Goal: Task Accomplishment & Management: Manage account settings

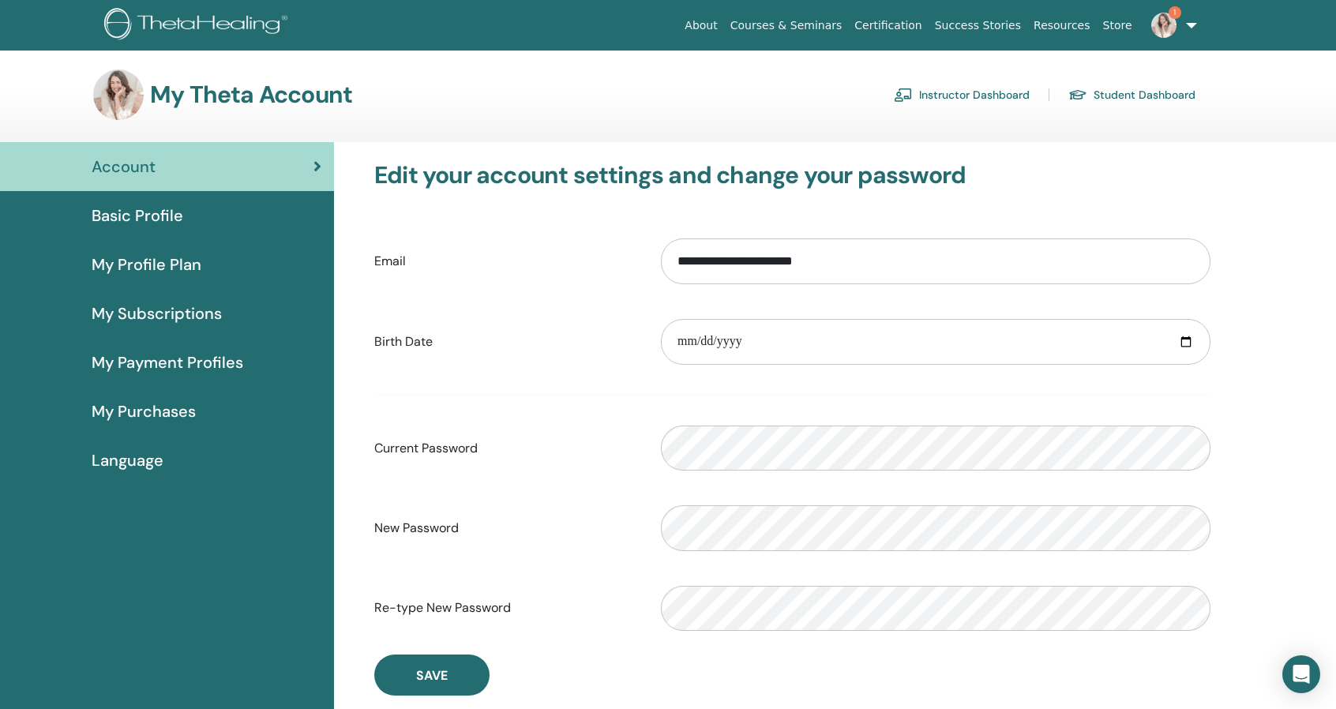
click at [152, 261] on span "My Profile Plan" at bounding box center [147, 265] width 110 height 24
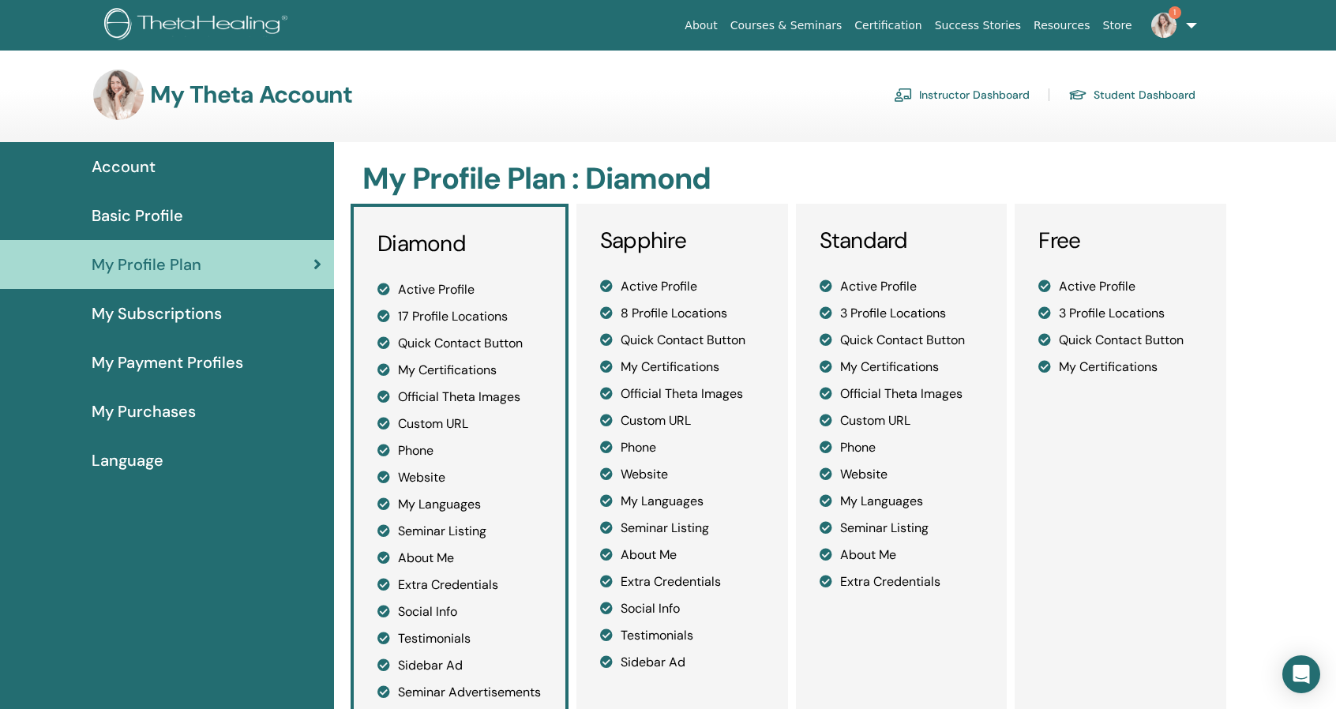
click at [144, 216] on span "Basic Profile" at bounding box center [138, 216] width 92 height 24
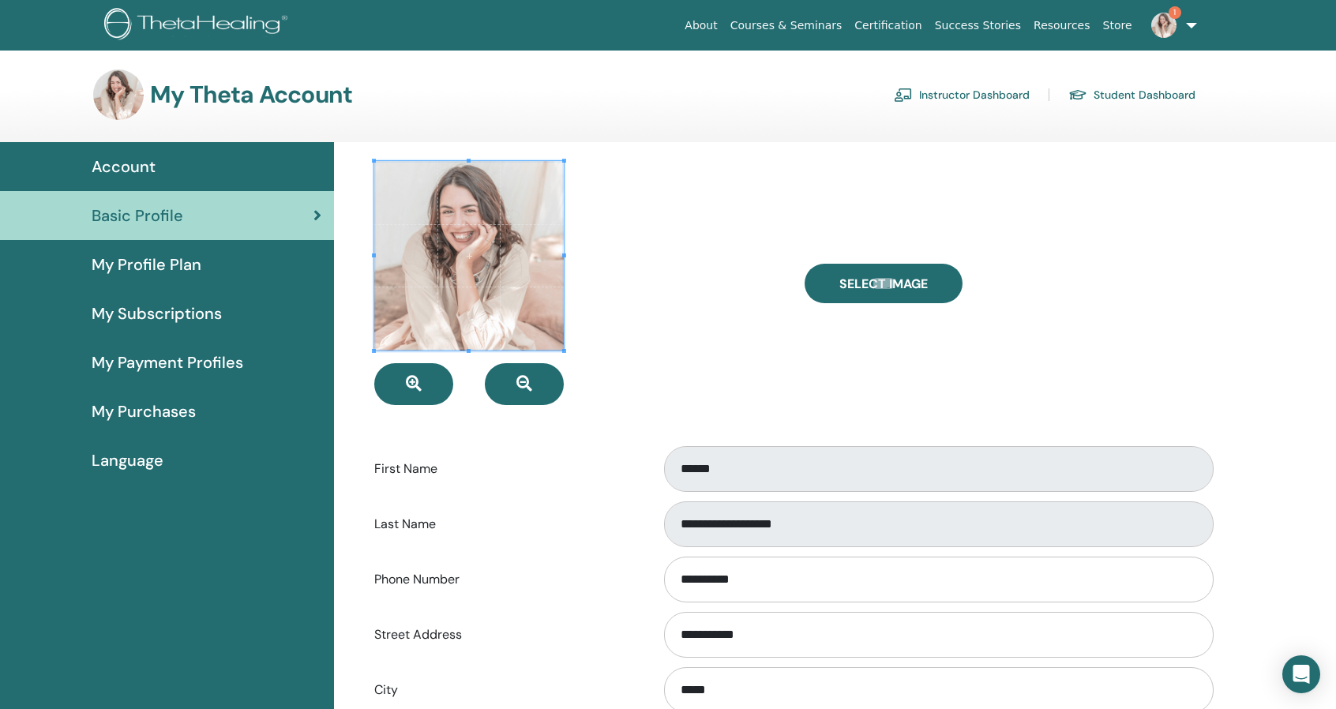
click at [971, 100] on link "Instructor Dashboard" at bounding box center [962, 94] width 136 height 25
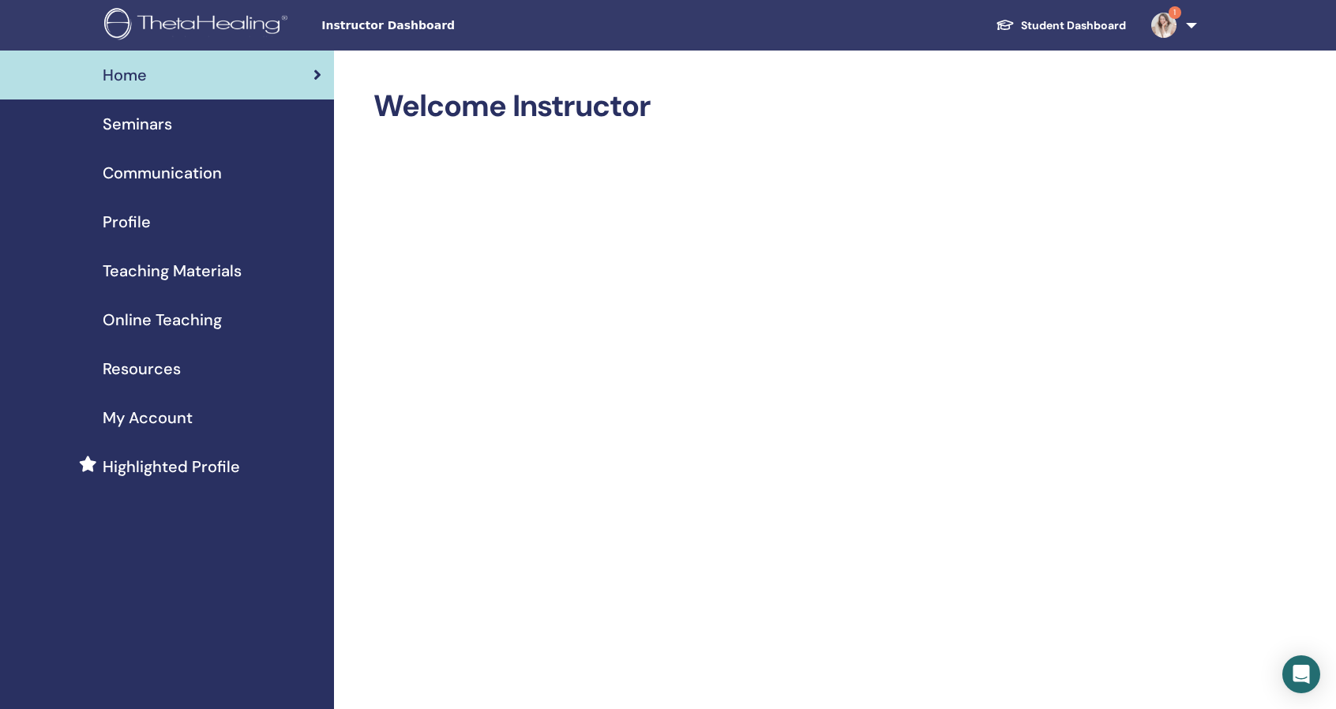
click at [125, 129] on span "Seminars" at bounding box center [138, 124] width 70 height 24
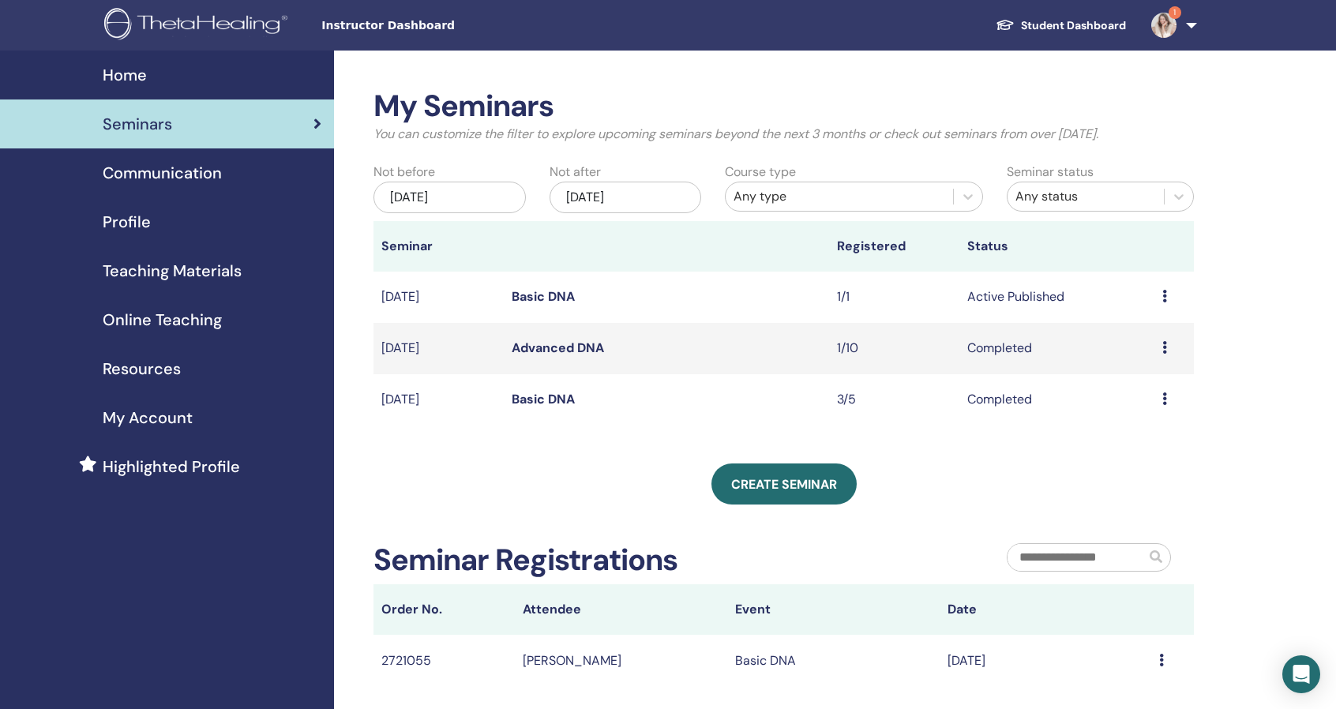
click at [550, 294] on link "Basic DNA" at bounding box center [543, 296] width 63 height 17
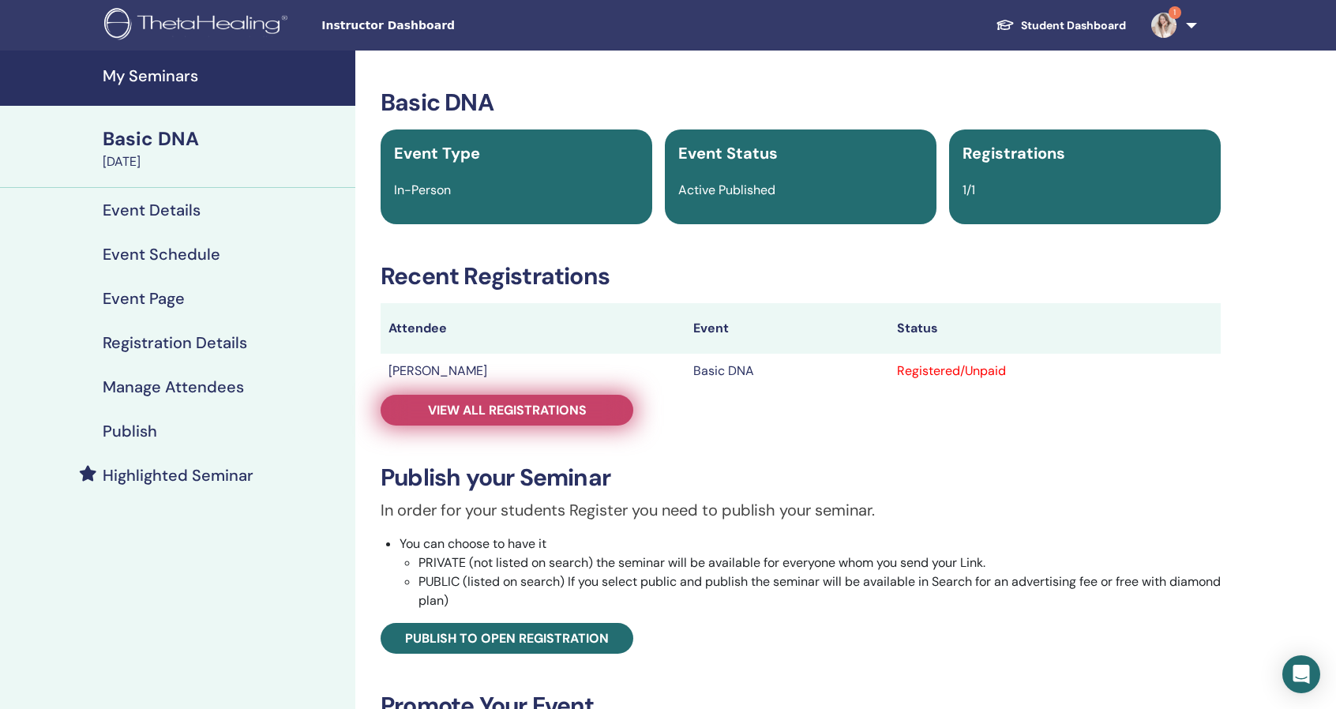
click at [529, 414] on span "View all registrations" at bounding box center [507, 410] width 159 height 17
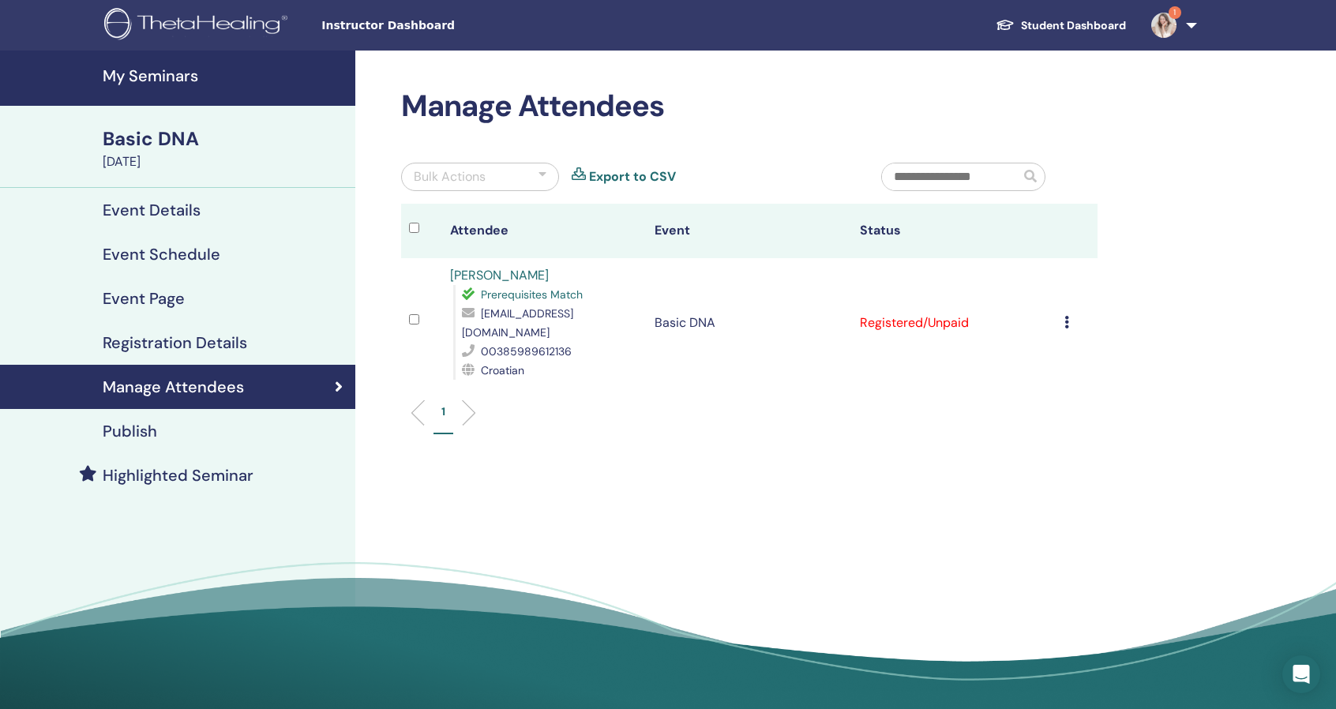
click at [1067, 316] on icon at bounding box center [1067, 322] width 5 height 13
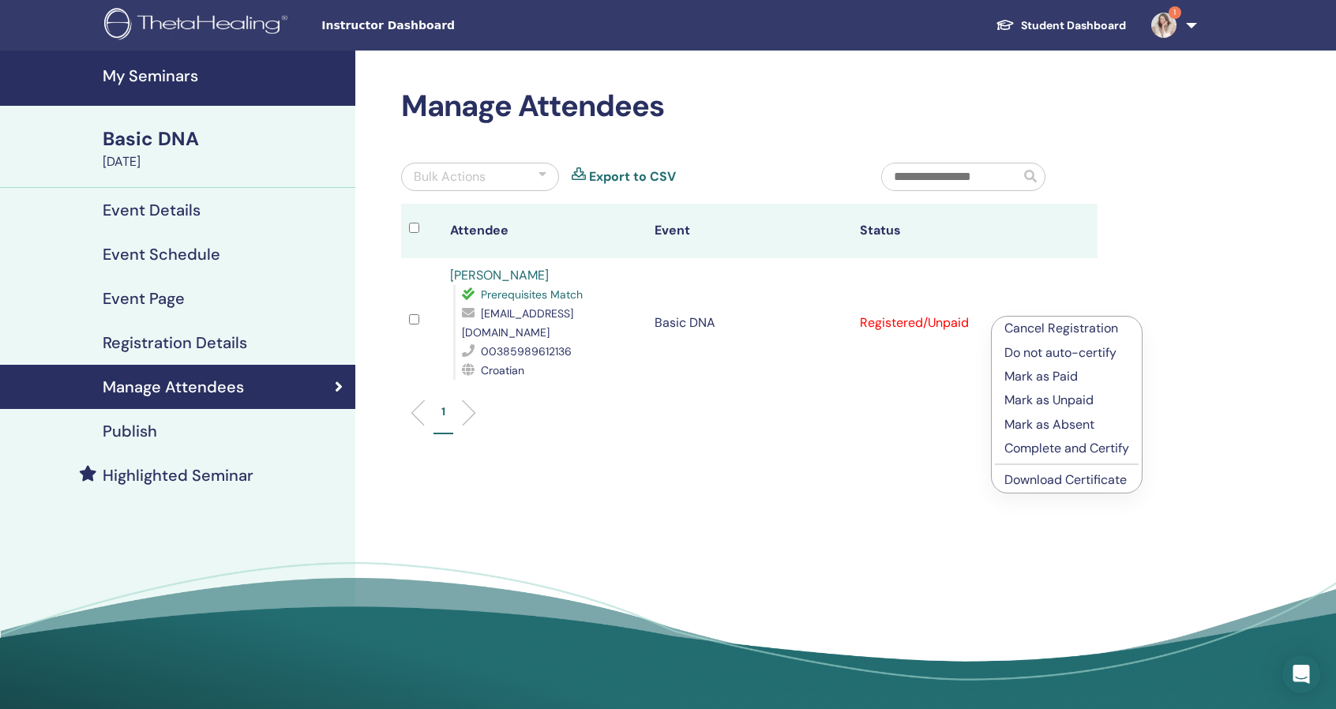
click at [1040, 451] on p "Complete and Certify" at bounding box center [1067, 448] width 125 height 19
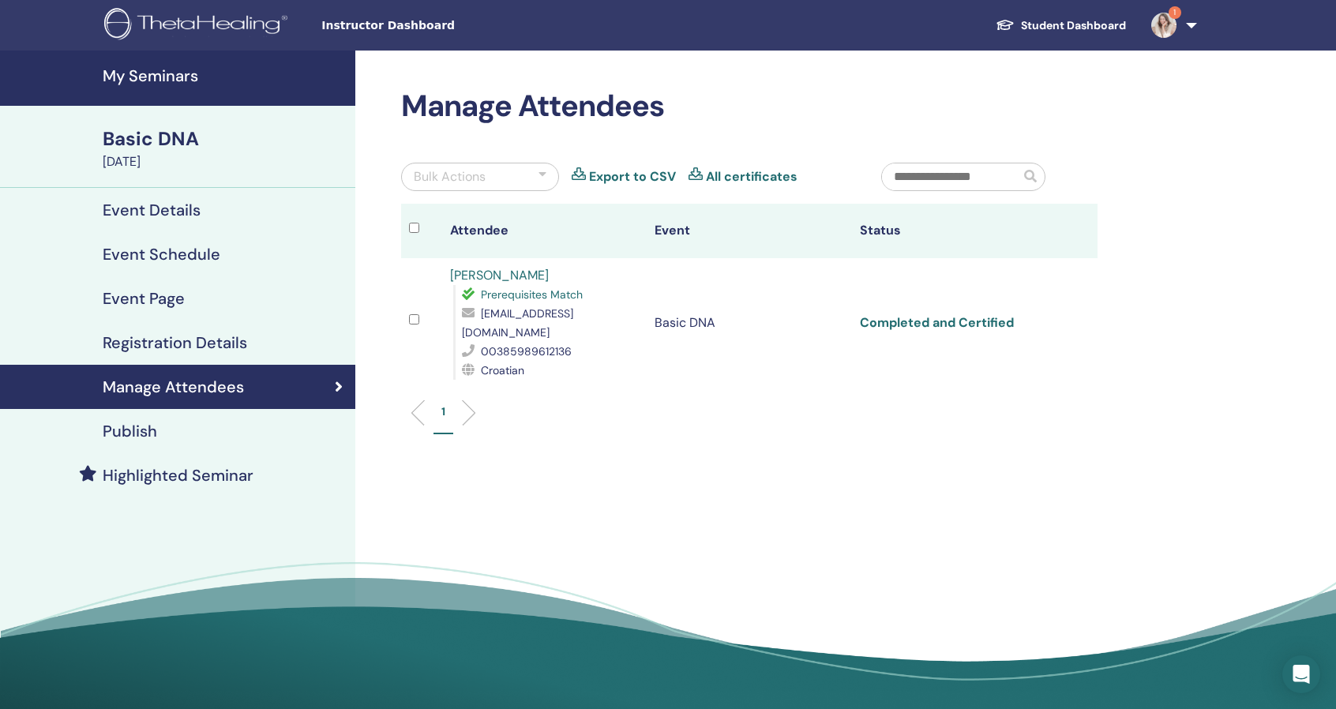
click at [932, 314] on link "Completed and Certified" at bounding box center [937, 322] width 154 height 17
